Goal: Check status

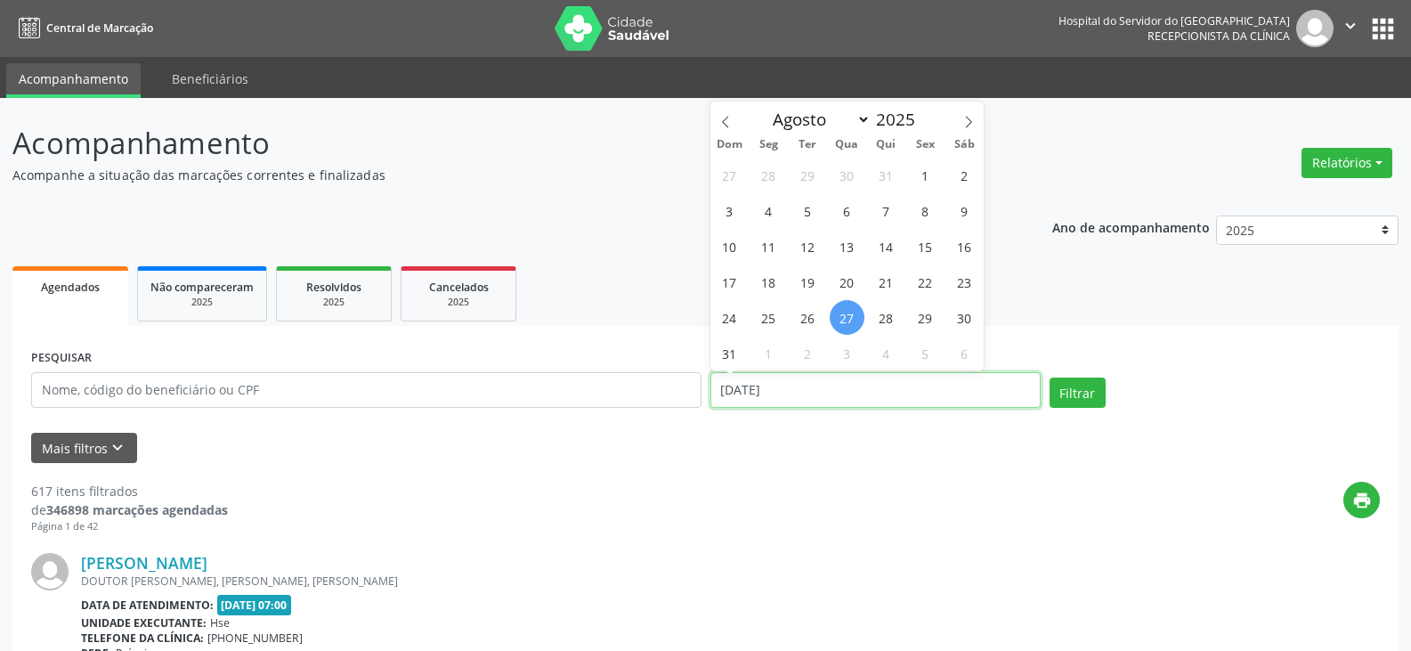
click at [798, 387] on input "[DATE]" at bounding box center [876, 390] width 330 height 36
click at [791, 386] on input "[DATE]" at bounding box center [876, 390] width 330 height 36
click at [793, 378] on input "[DATE]" at bounding box center [876, 390] width 330 height 36
click at [740, 380] on input "[DATE]" at bounding box center [876, 390] width 330 height 36
click at [1194, 259] on div "Ano de acompanhamento 2025 2024 2023 2022 2021" at bounding box center [1226, 233] width 346 height 60
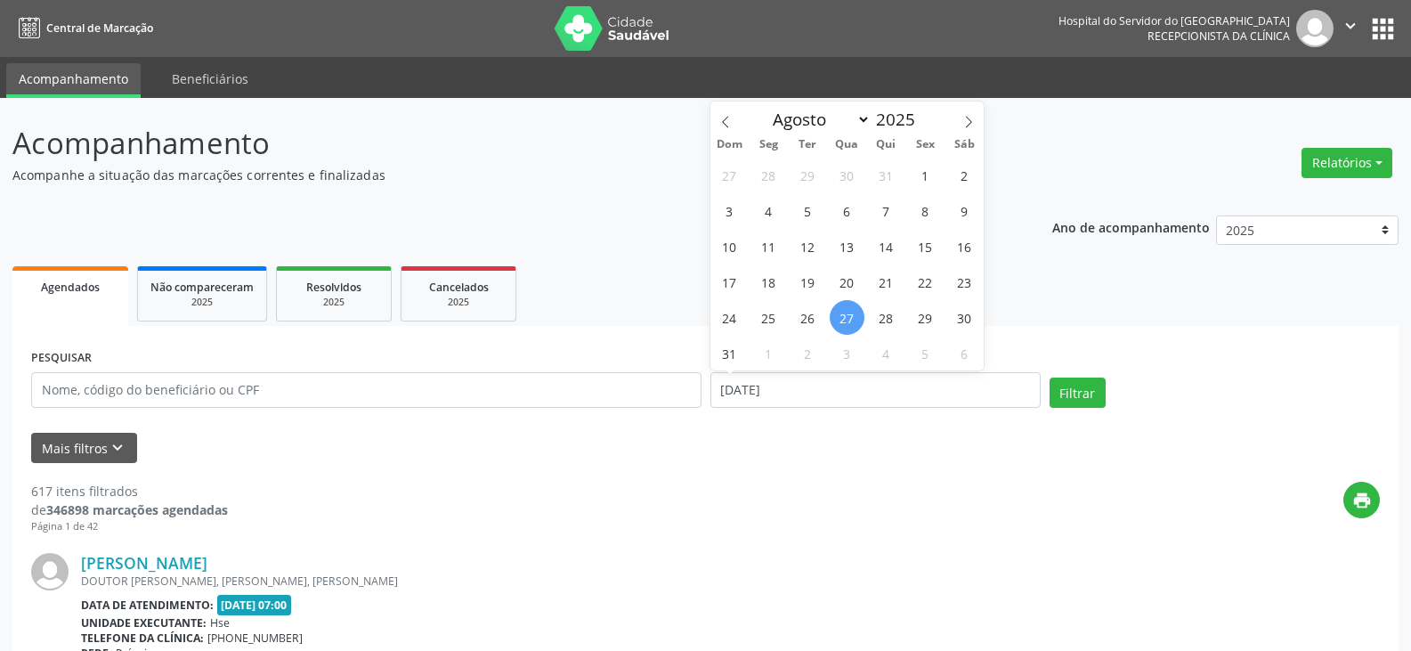
select select "7"
click at [719, 383] on input "[DATE]" at bounding box center [876, 390] width 330 height 36
drag, startPoint x: 724, startPoint y: 389, endPoint x: 819, endPoint y: 395, distance: 95.5
click at [819, 395] on input "[DATE]" at bounding box center [876, 390] width 330 height 36
click at [1276, 412] on div "Filtrar" at bounding box center [1214, 399] width 339 height 43
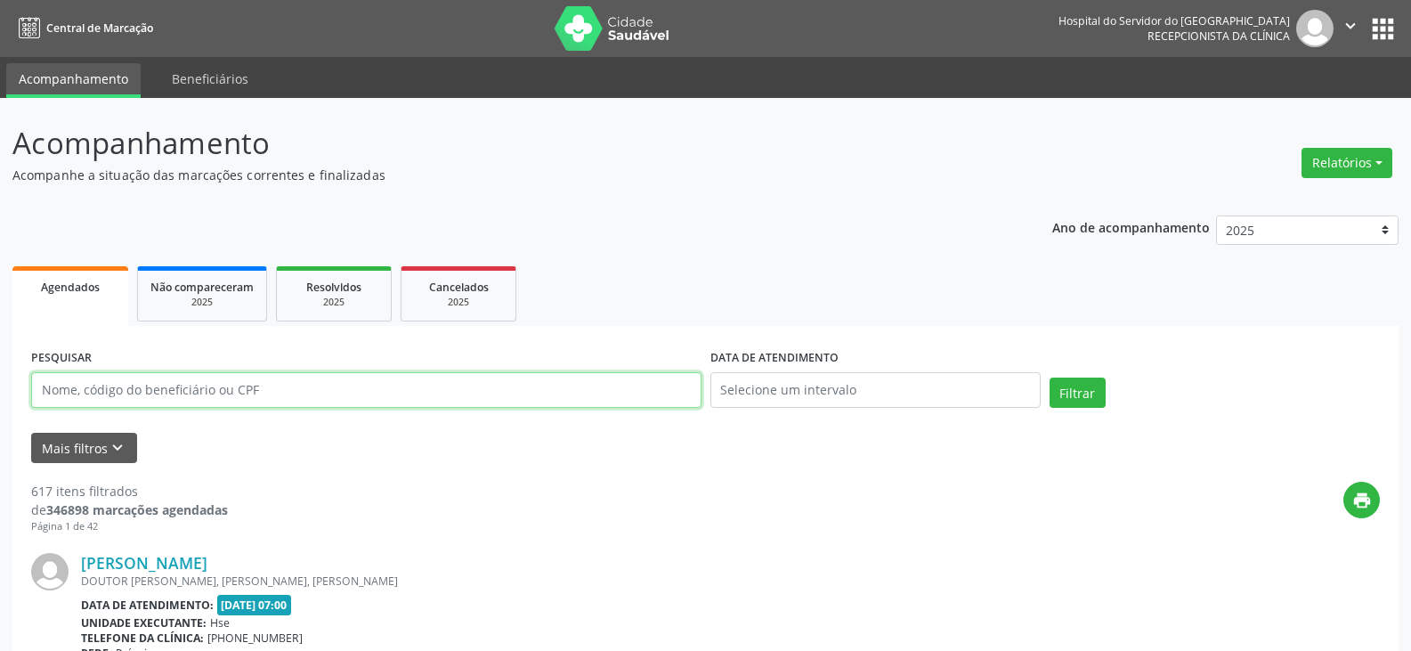
click at [37, 386] on input "text" at bounding box center [366, 390] width 671 height 36
type input "[PERSON_NAME]"
drag, startPoint x: 154, startPoint y: 393, endPoint x: 0, endPoint y: 365, distance: 156.5
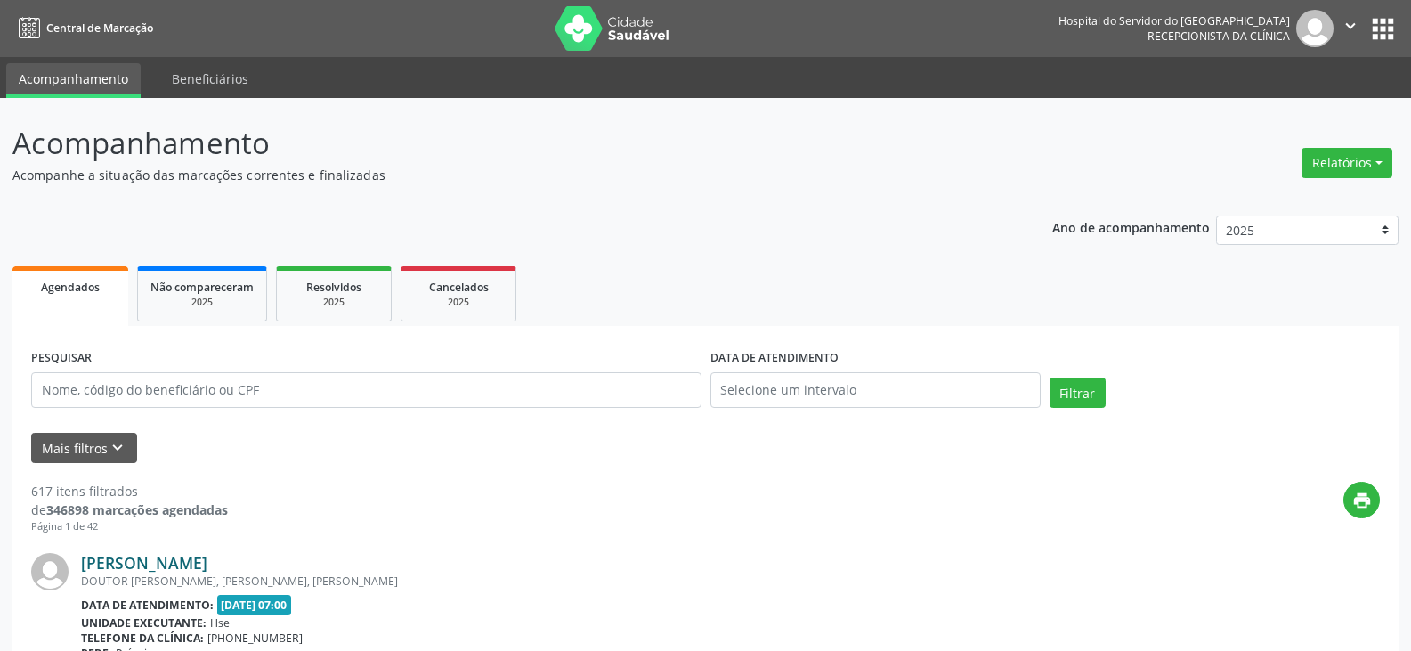
click at [124, 564] on link "[PERSON_NAME]" at bounding box center [144, 563] width 126 height 20
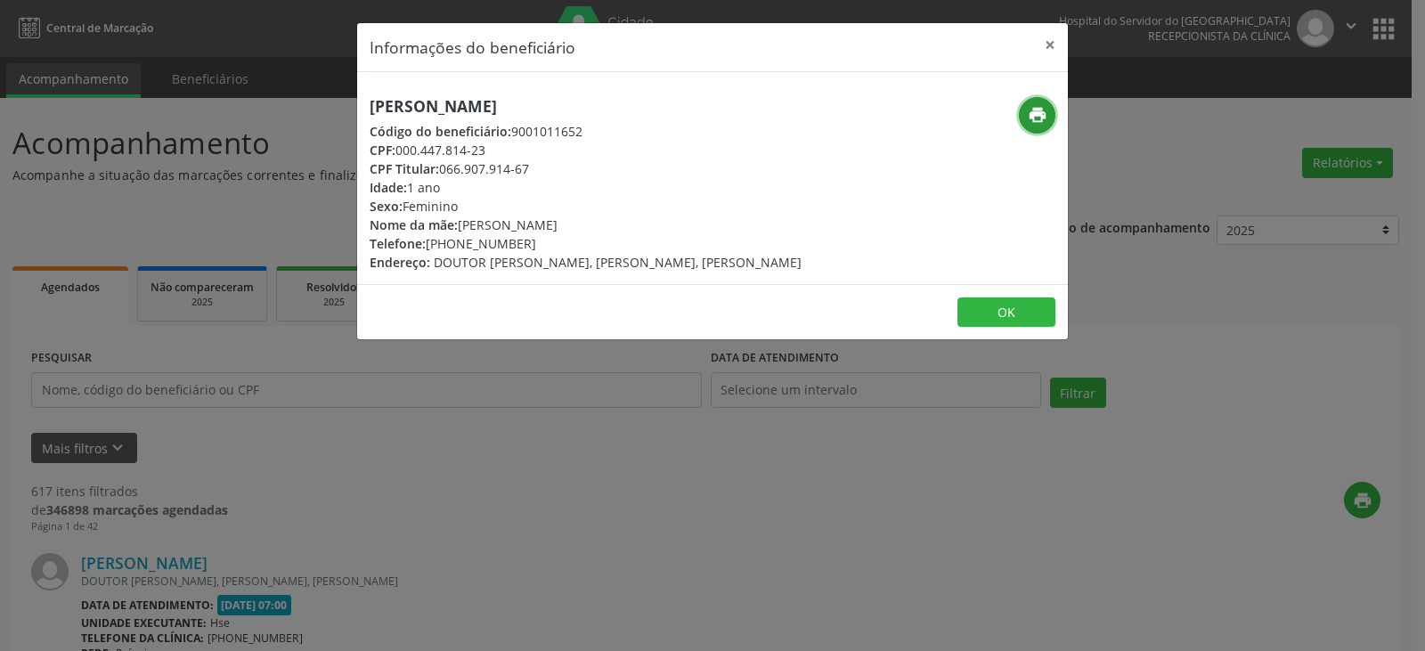
click at [1037, 120] on icon "print" at bounding box center [1038, 115] width 20 height 20
click at [1043, 41] on button "×" at bounding box center [1050, 45] width 36 height 44
